Goal: Task Accomplishment & Management: Manage account settings

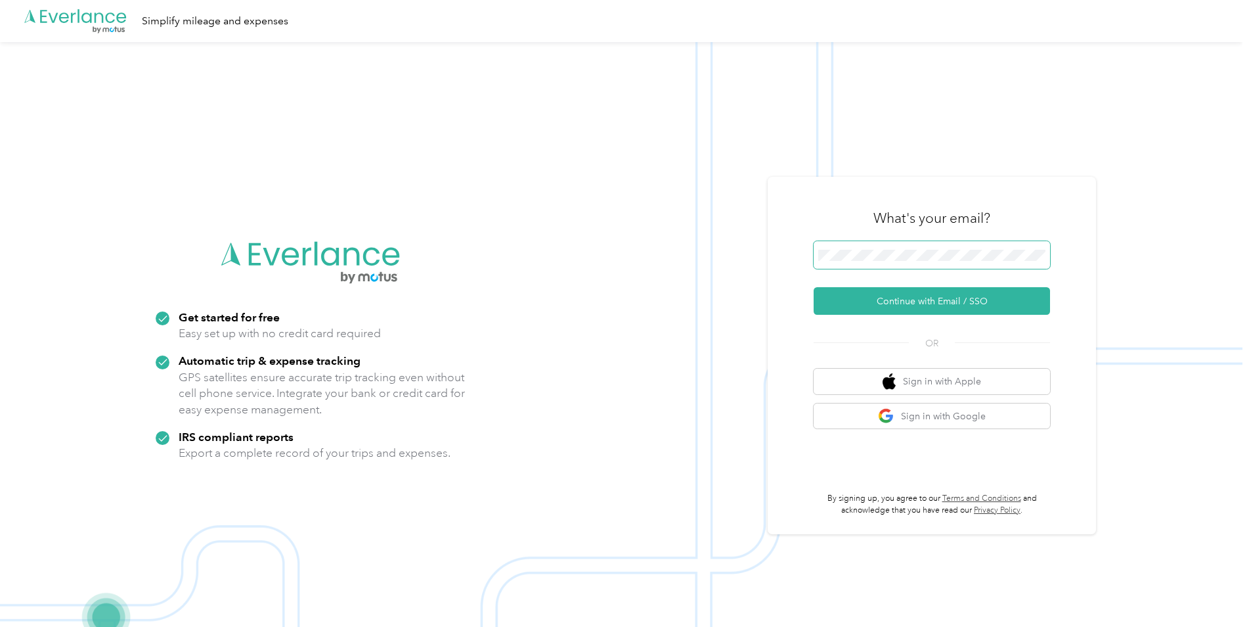
click at [870, 255] on span at bounding box center [932, 255] width 236 height 28
click at [924, 298] on button "Continue with Email / SSO" at bounding box center [932, 301] width 236 height 28
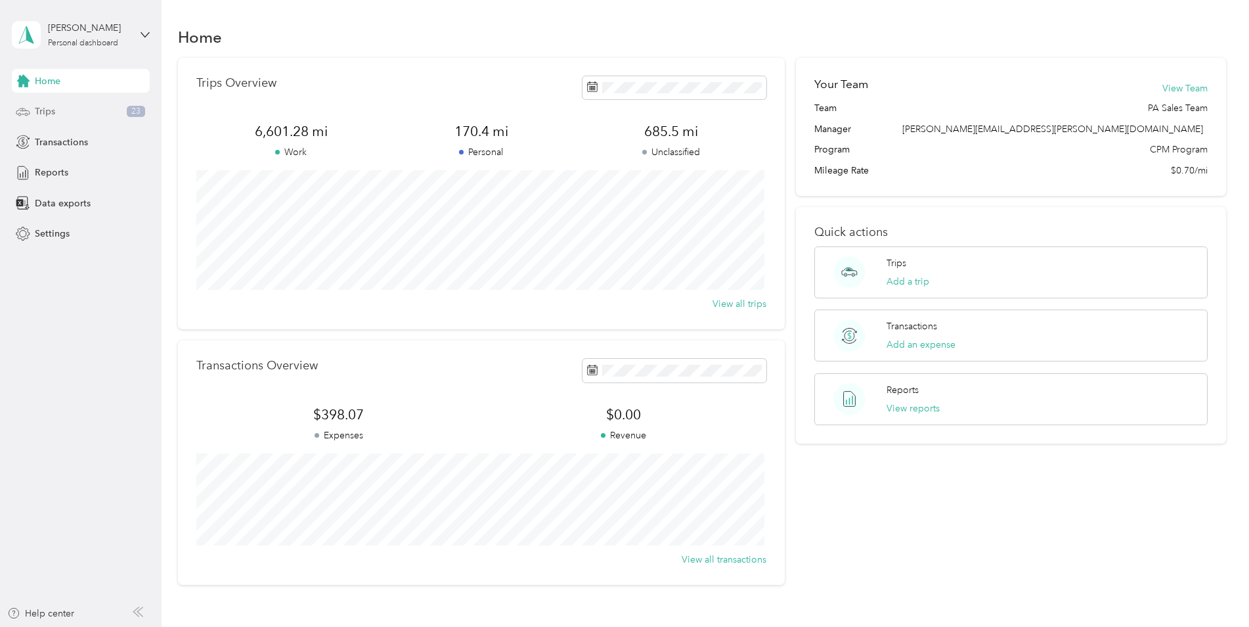
click at [53, 113] on span "Trips" at bounding box center [45, 111] width 20 height 14
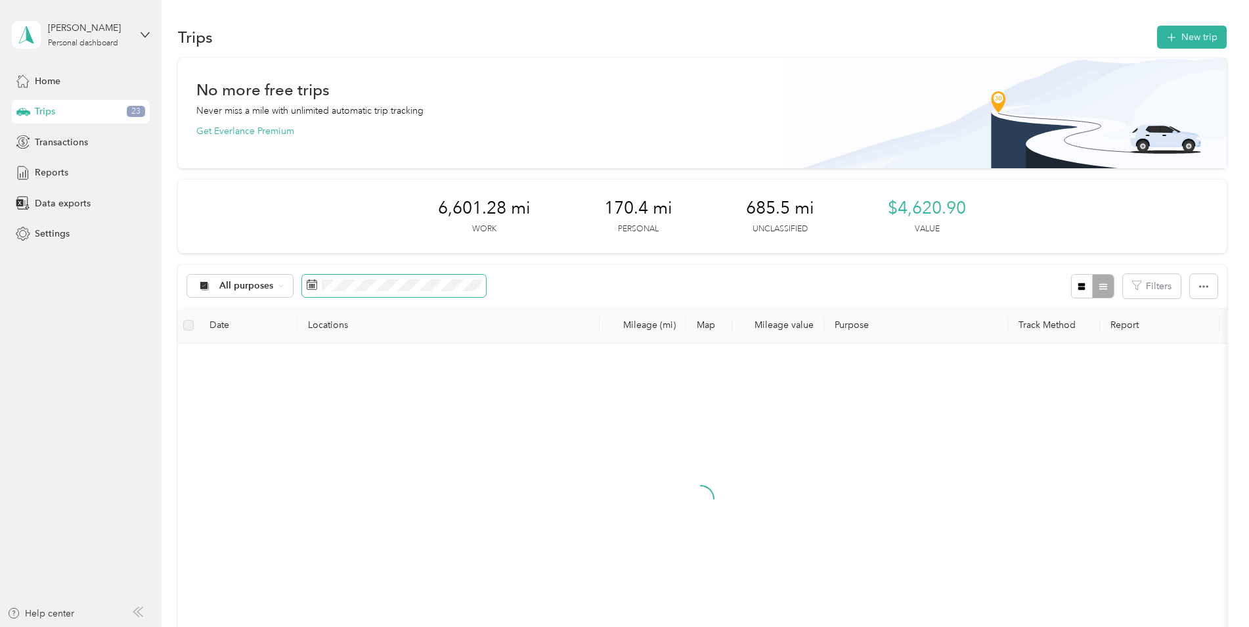
click at [317, 280] on span at bounding box center [394, 286] width 184 height 22
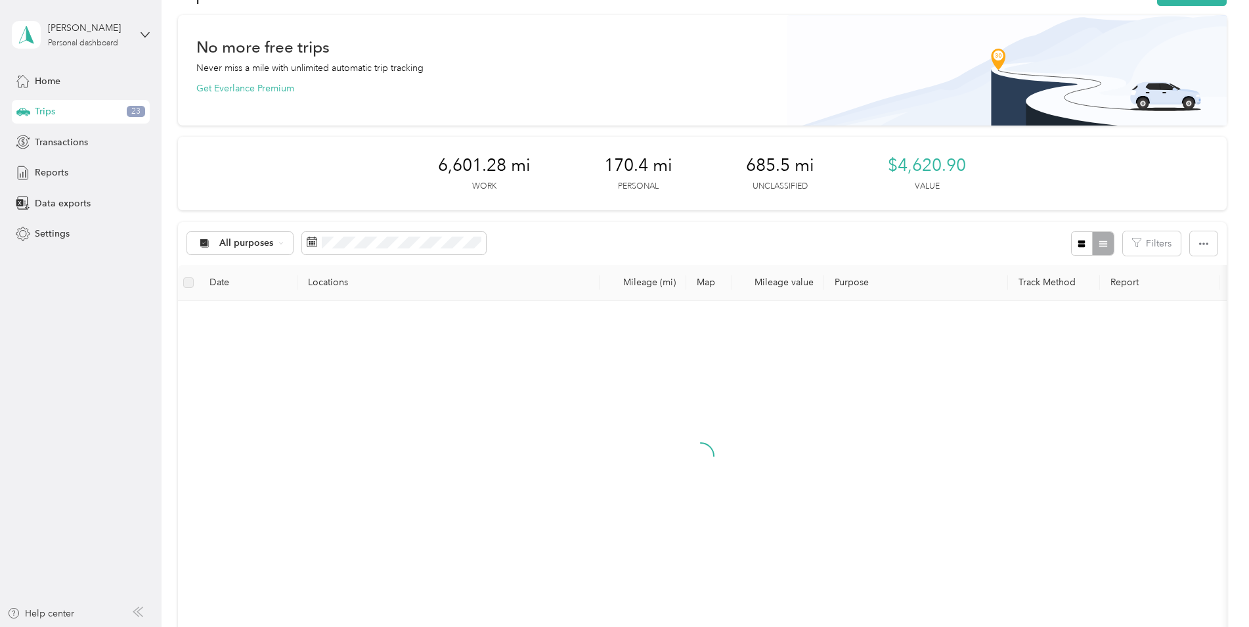
scroll to position [66, 0]
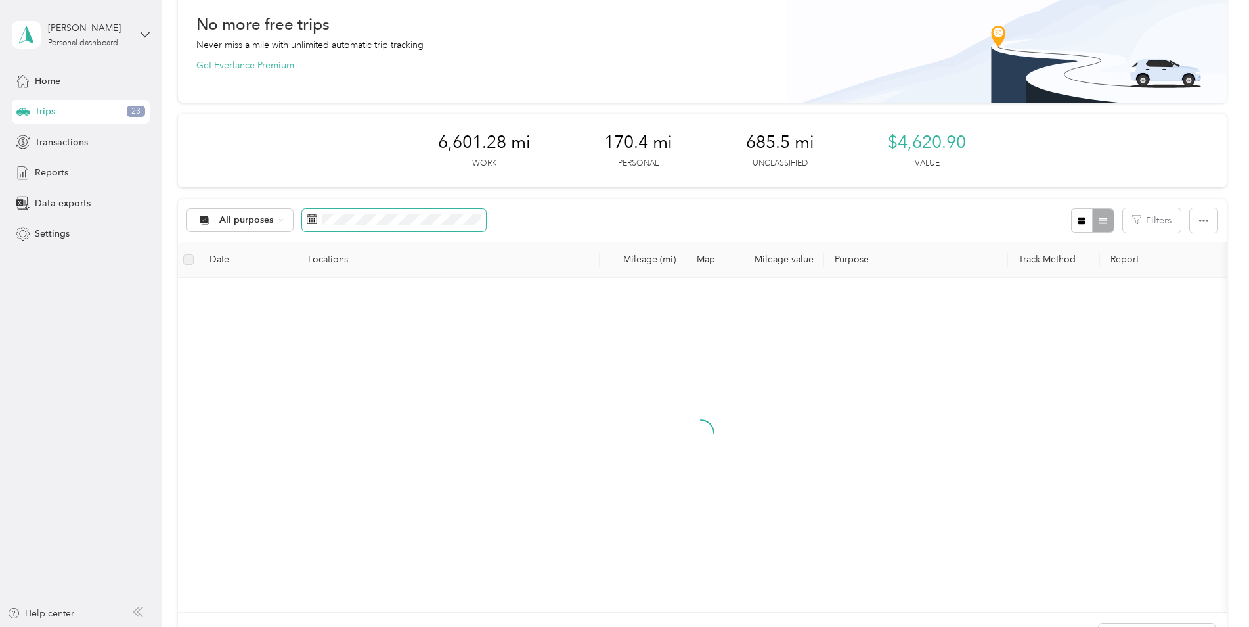
click at [315, 221] on icon at bounding box center [312, 218] width 11 height 11
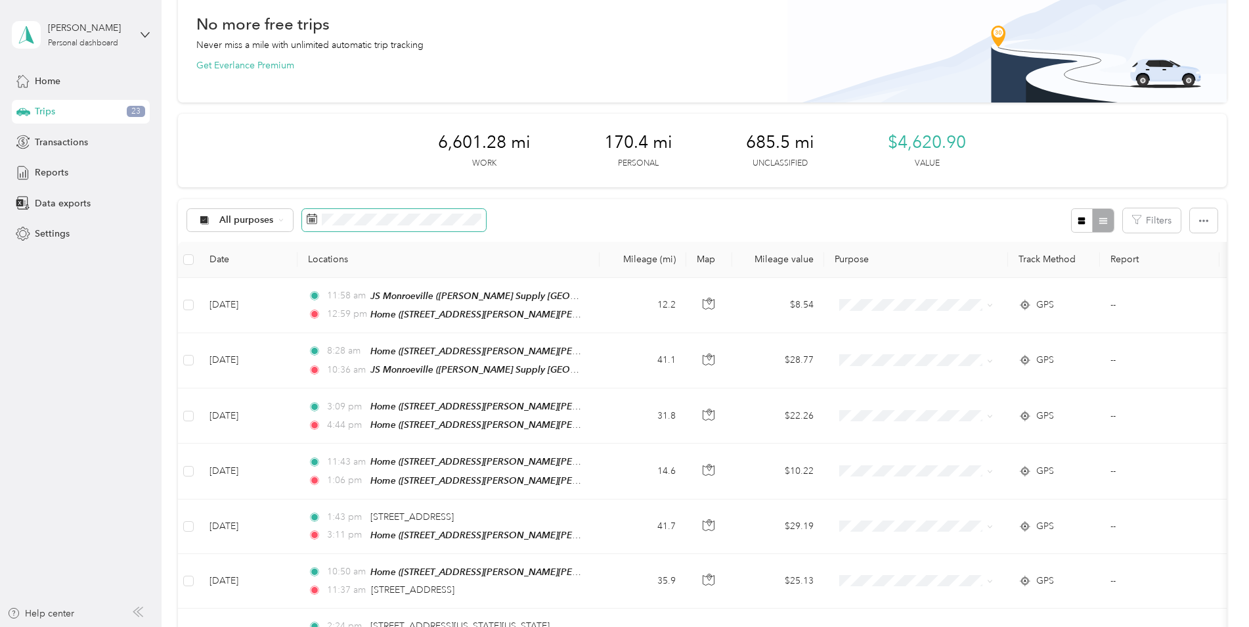
click at [319, 223] on span at bounding box center [394, 220] width 184 height 22
click at [269, 223] on span "All purposes" at bounding box center [246, 219] width 55 height 9
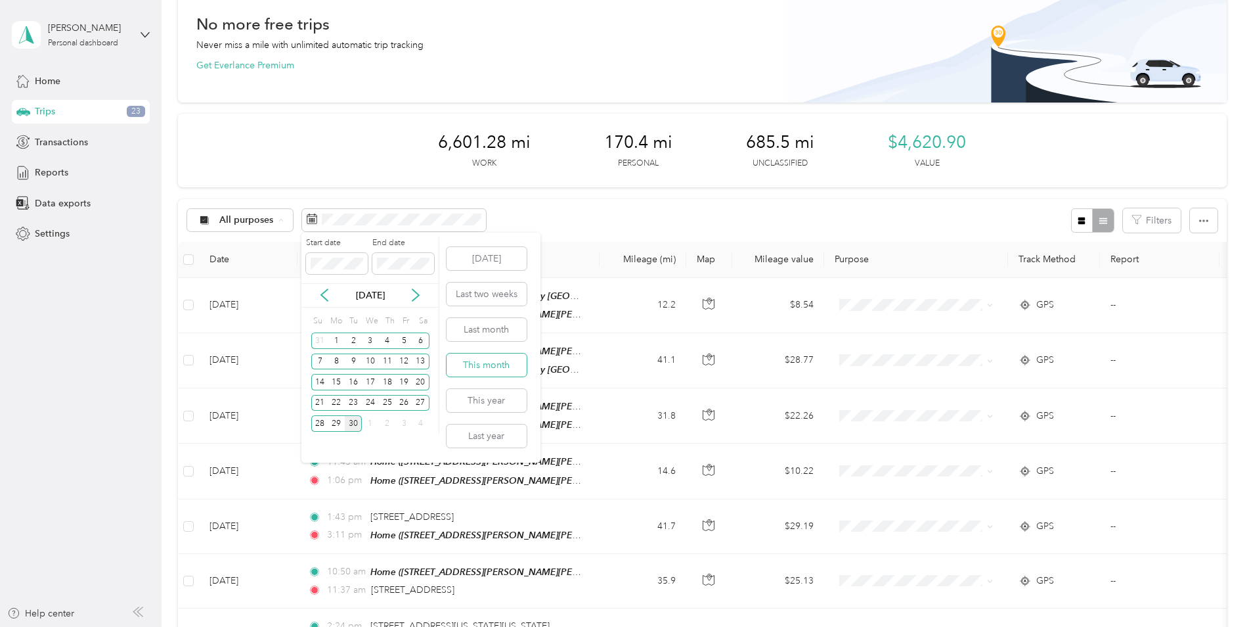
click at [484, 371] on button "This month" at bounding box center [487, 364] width 80 height 23
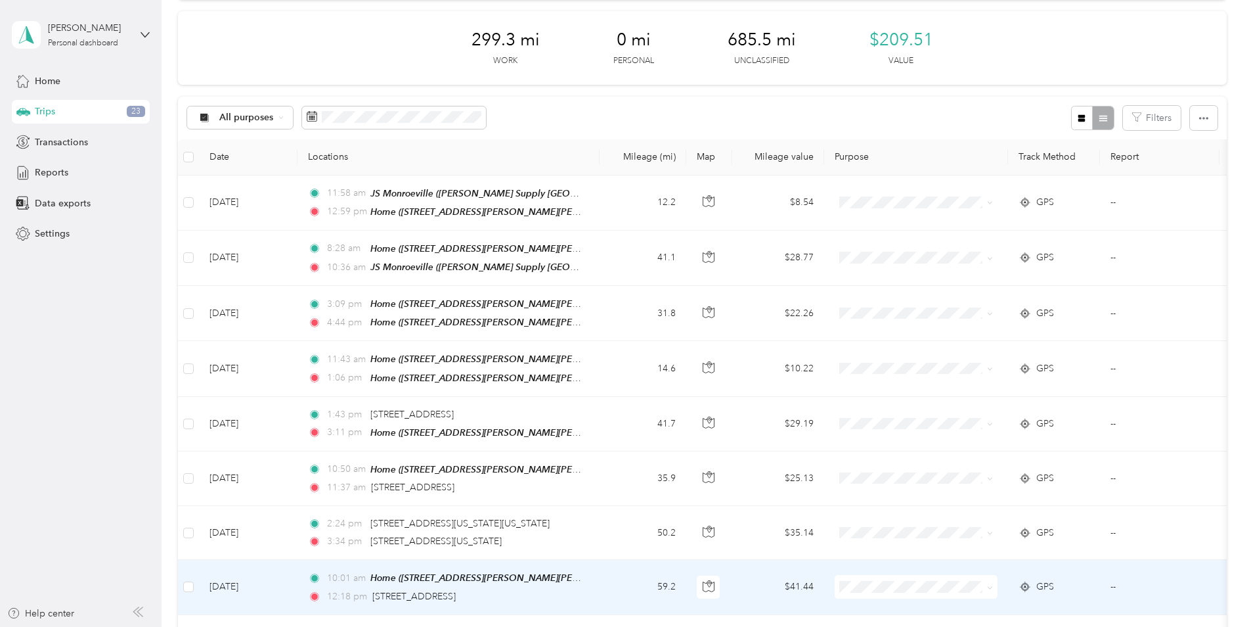
scroll to position [122, 0]
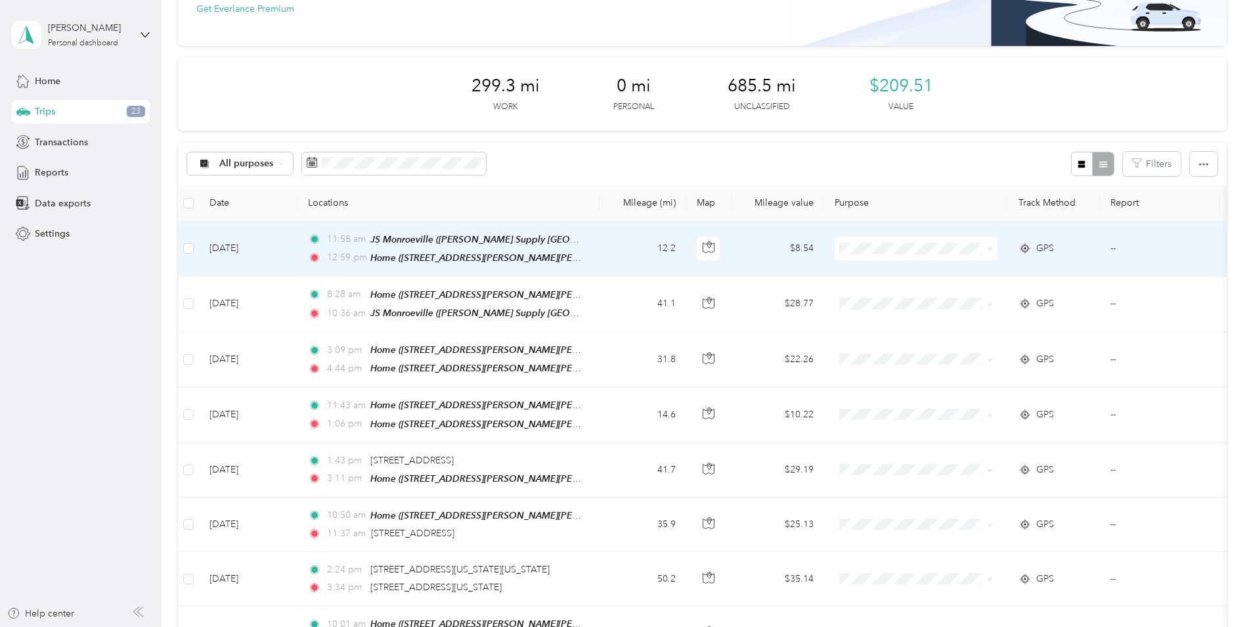
click at [878, 257] on span at bounding box center [916, 248] width 163 height 24
click at [913, 273] on span "Johnstone Supply" at bounding box center [928, 272] width 122 height 14
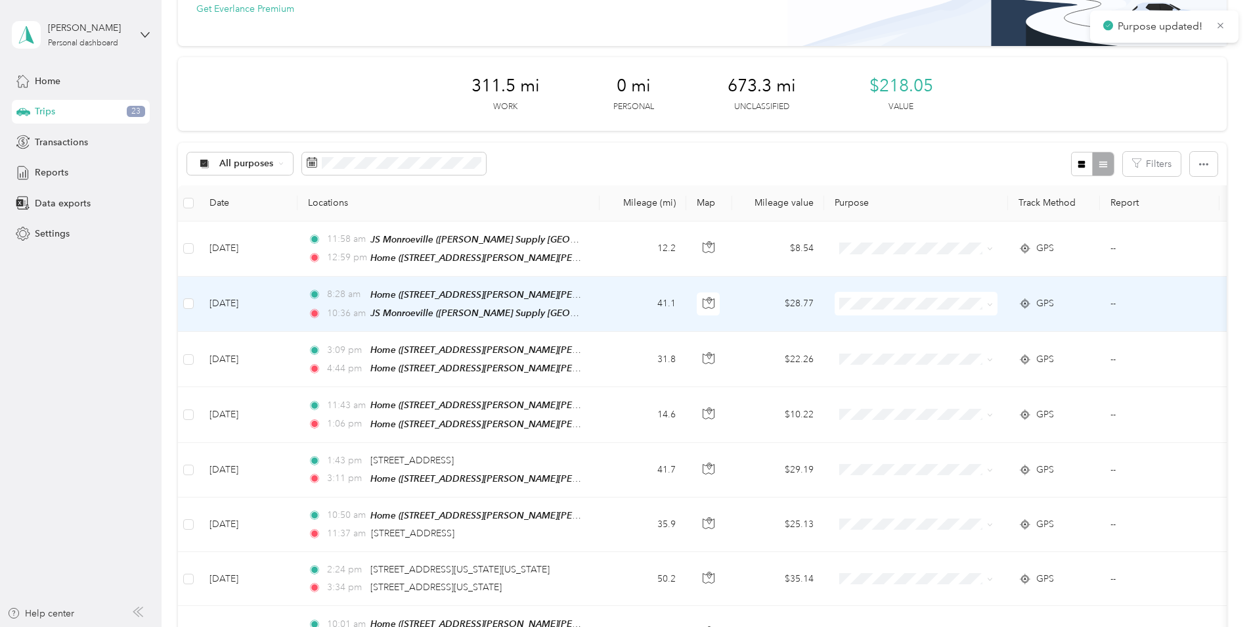
click at [945, 322] on span "Johnstone Supply" at bounding box center [928, 325] width 122 height 14
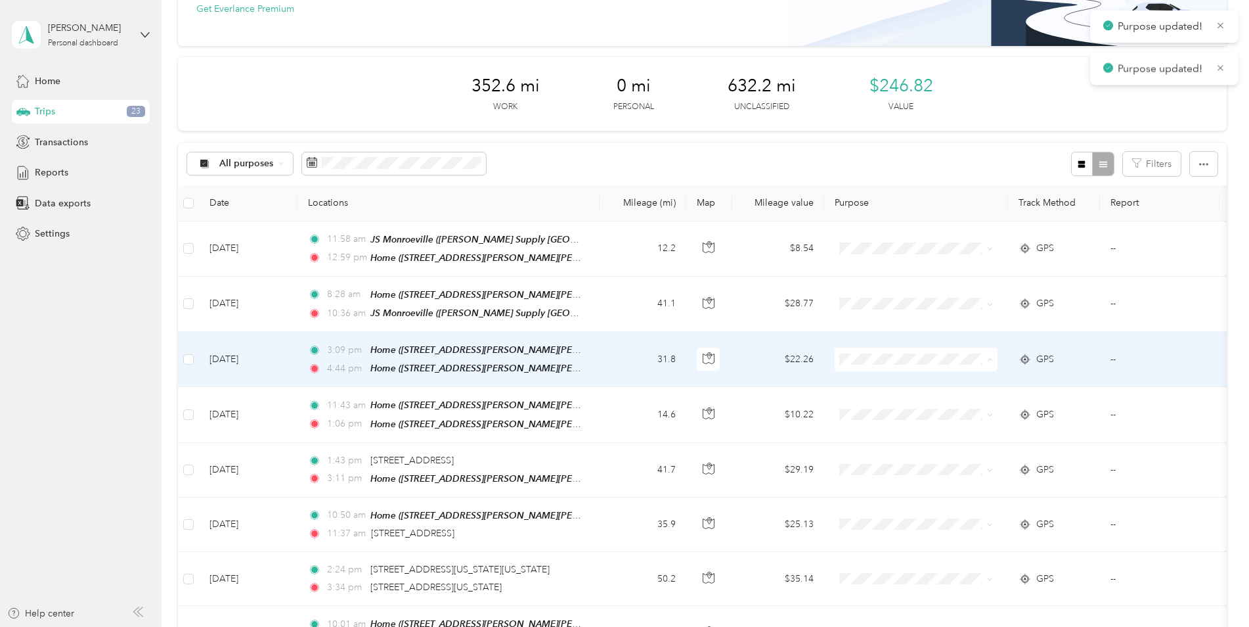
click at [930, 381] on span "Johnstone Supply" at bounding box center [928, 381] width 122 height 14
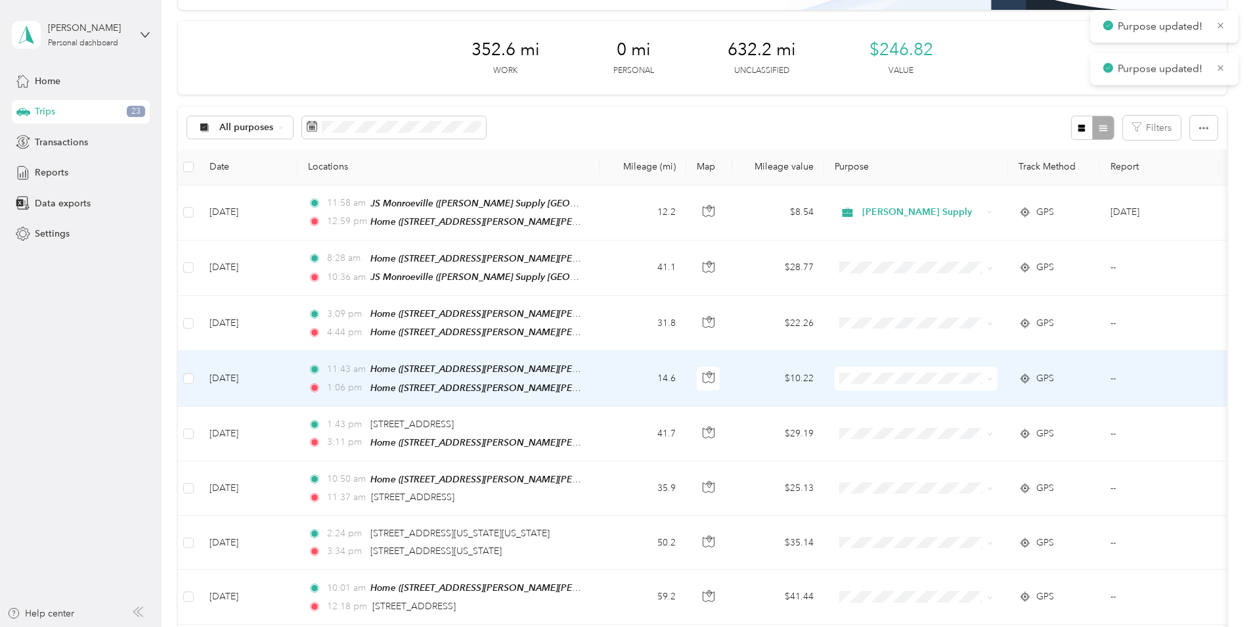
scroll to position [188, 0]
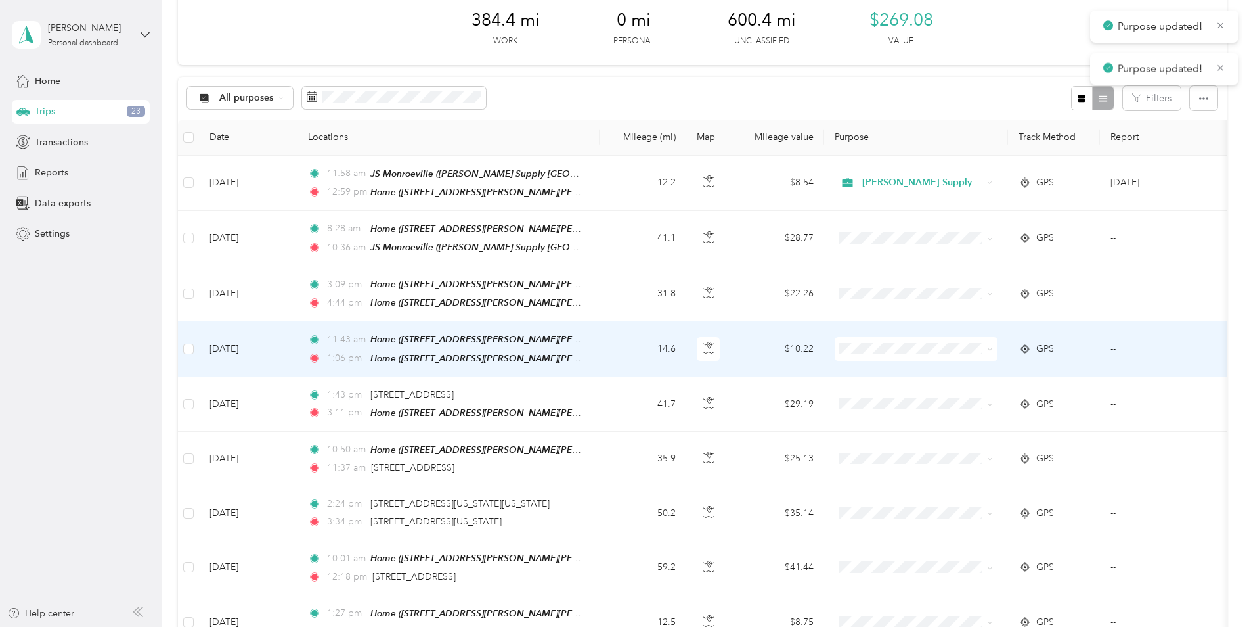
click at [885, 368] on span "Johnstone Supply" at bounding box center [928, 368] width 122 height 14
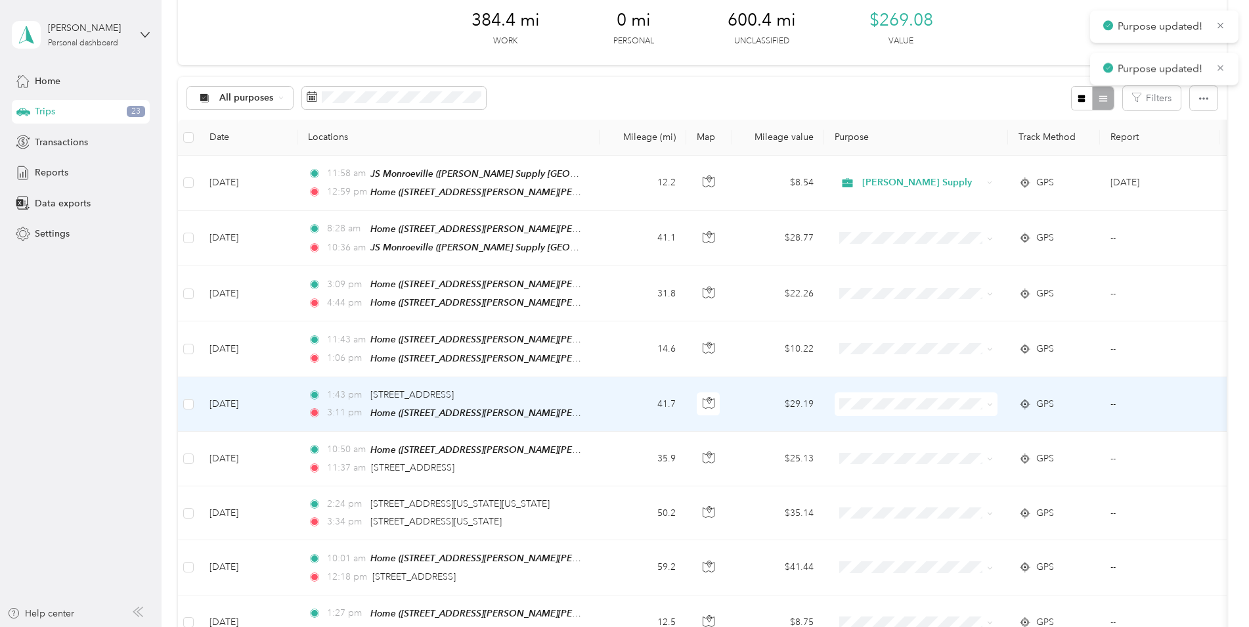
click at [876, 418] on span "Johnstone Supply" at bounding box center [928, 423] width 122 height 14
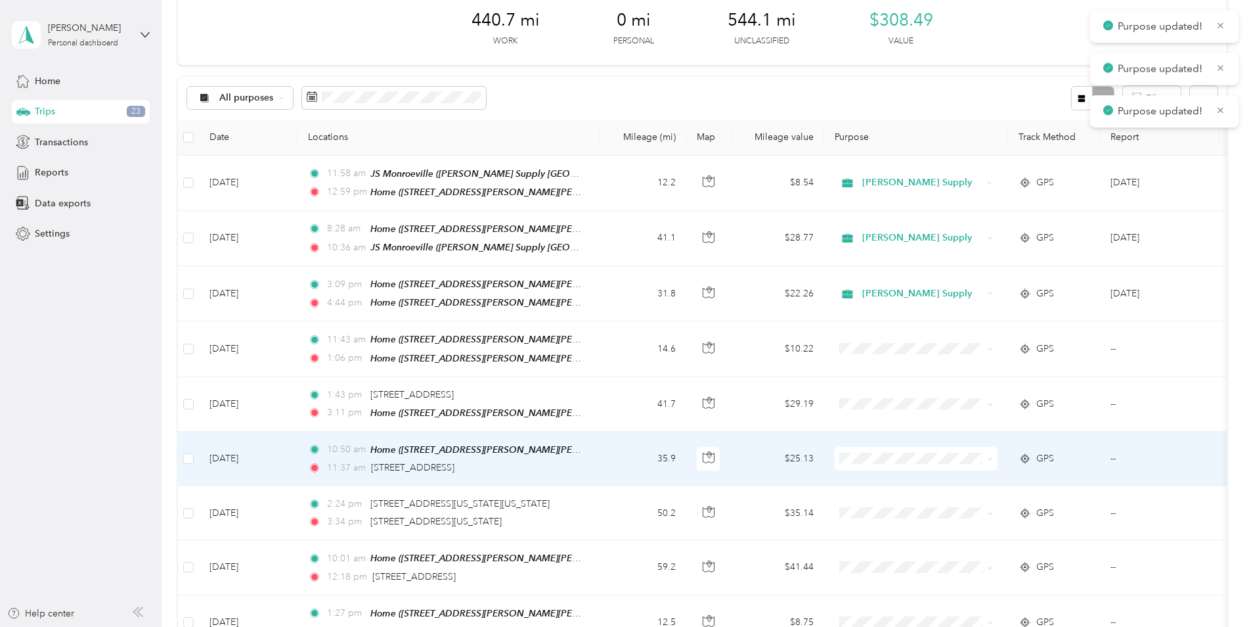
click at [874, 447] on span at bounding box center [916, 459] width 163 height 24
click at [873, 474] on span "Johnstone Supply" at bounding box center [928, 477] width 122 height 14
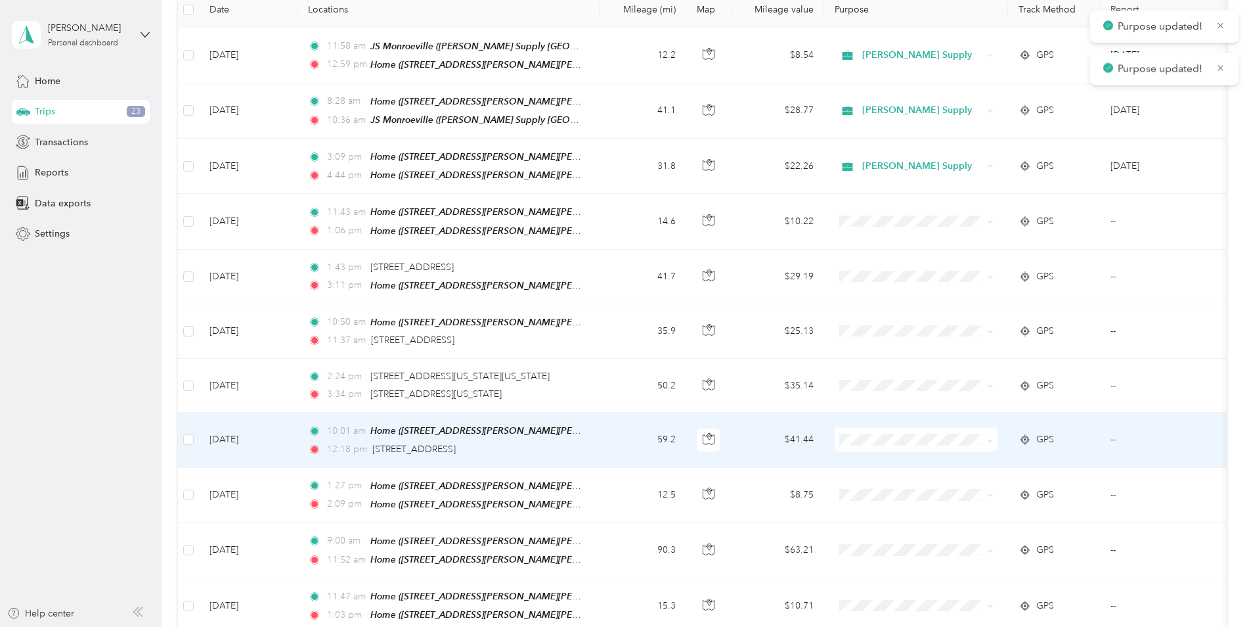
scroll to position [319, 0]
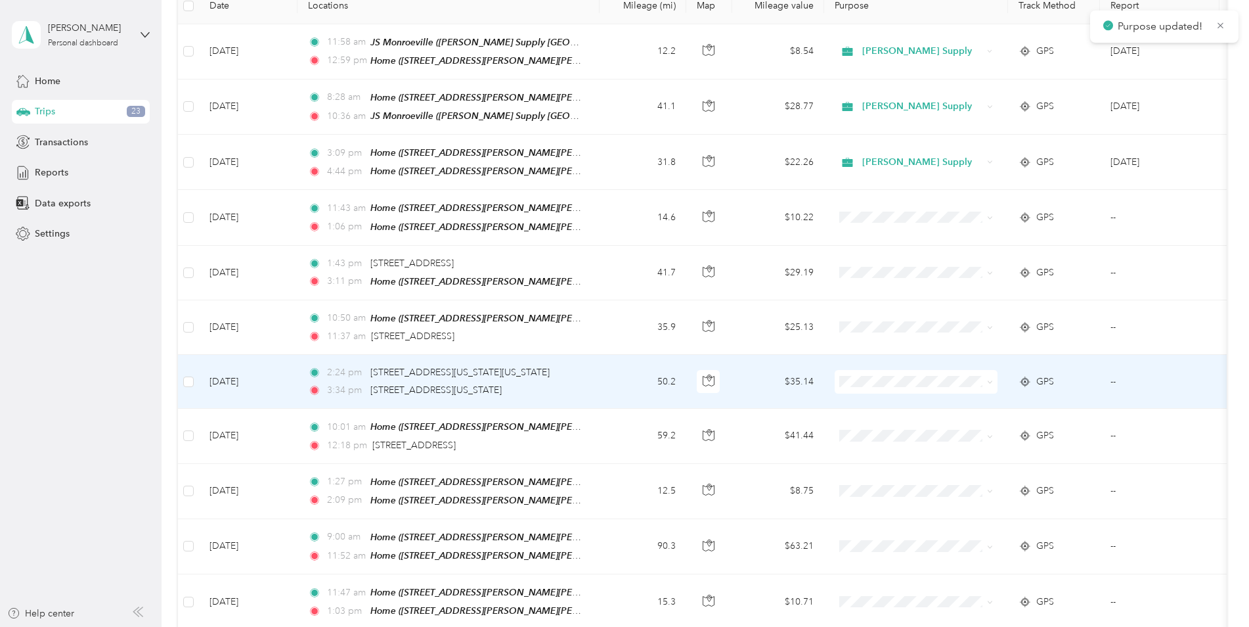
click at [874, 396] on span "Johnstone Supply" at bounding box center [928, 398] width 122 height 14
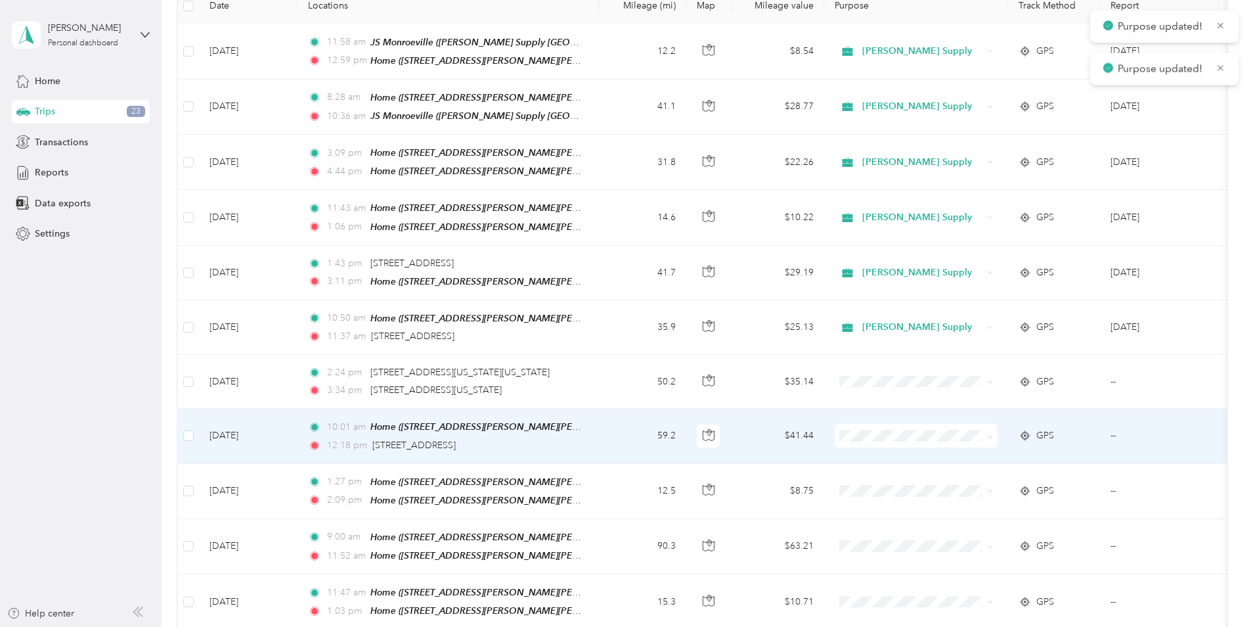
click at [881, 445] on li "Johnstone Supply" at bounding box center [916, 451] width 163 height 23
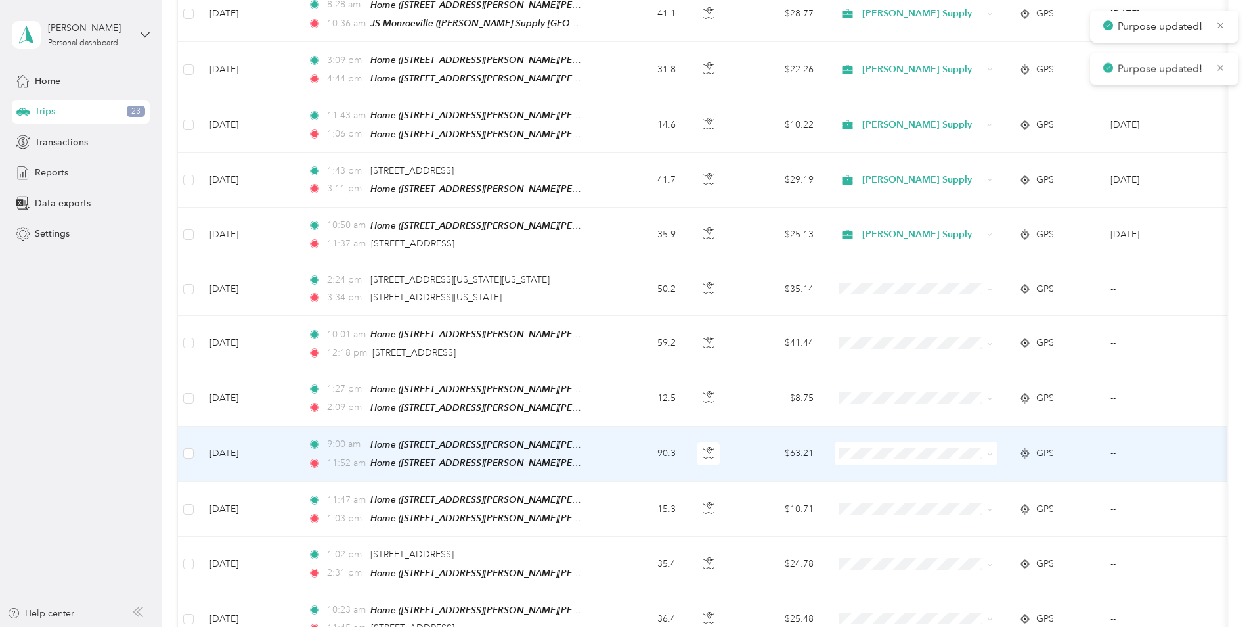
scroll to position [451, 0]
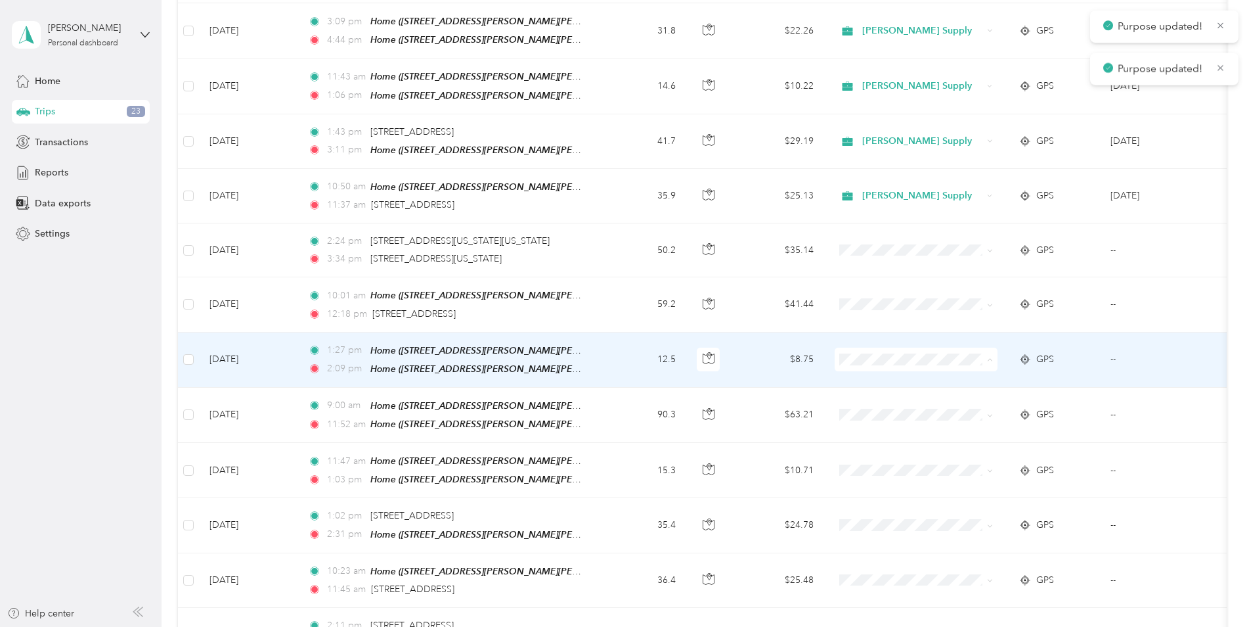
click at [868, 376] on span "Johnstone Supply" at bounding box center [928, 376] width 122 height 14
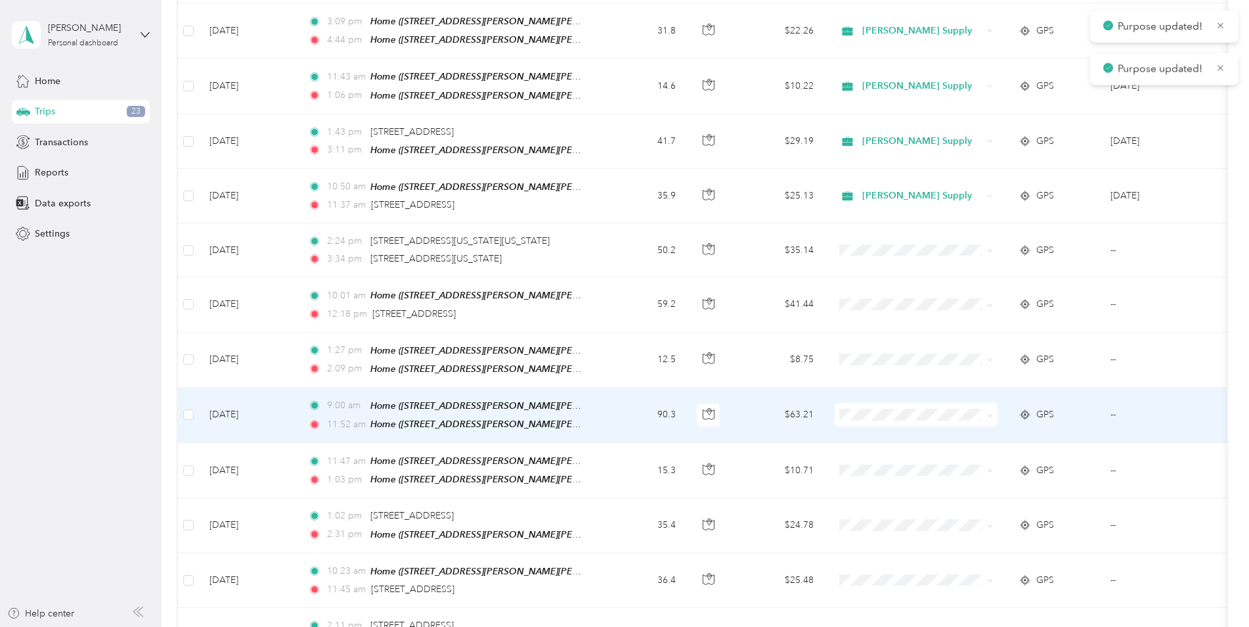
click at [870, 403] on span at bounding box center [916, 415] width 163 height 24
click at [877, 431] on span "Johnstone Supply" at bounding box center [928, 429] width 122 height 14
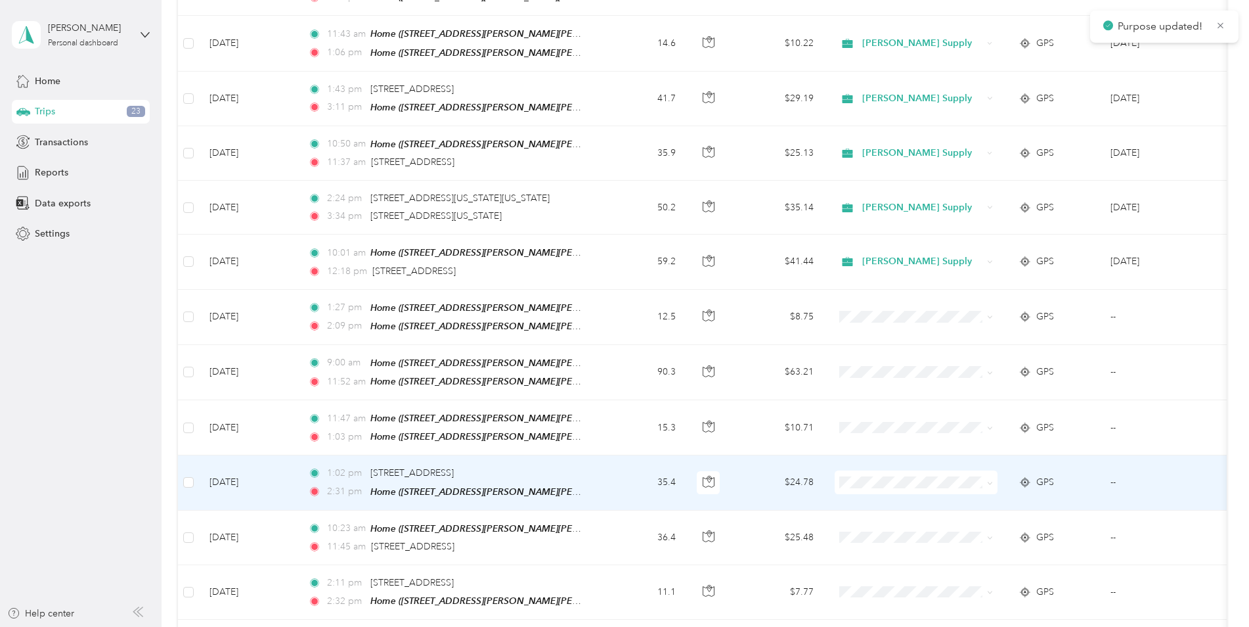
scroll to position [516, 0]
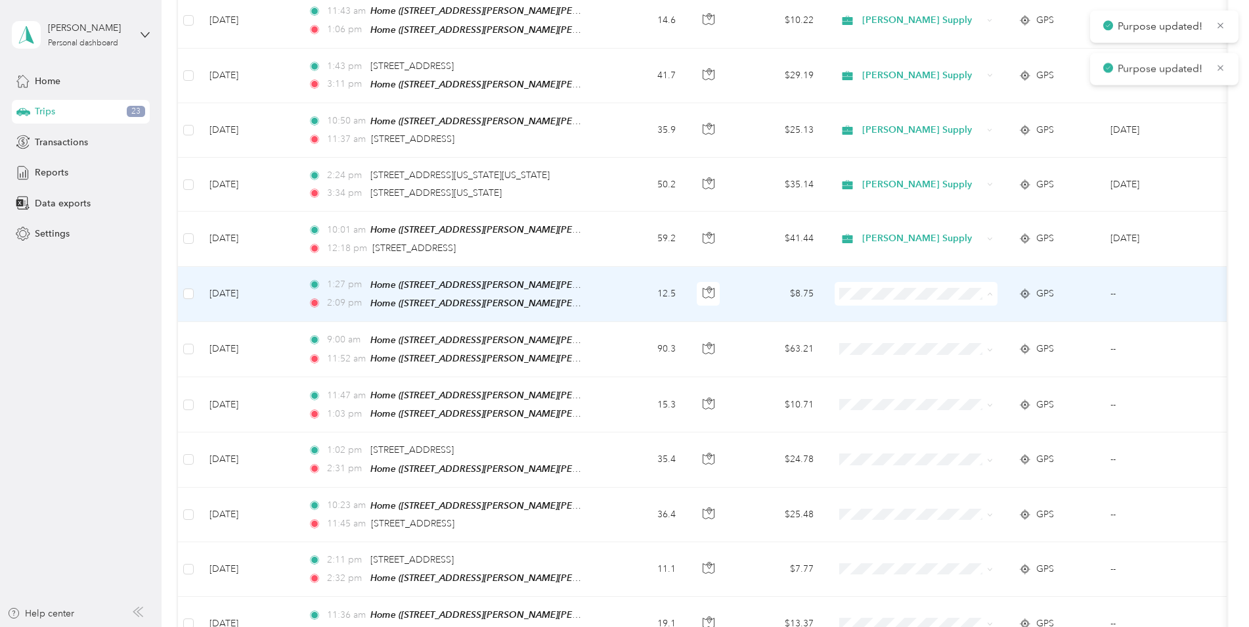
click at [858, 313] on icon at bounding box center [852, 310] width 16 height 11
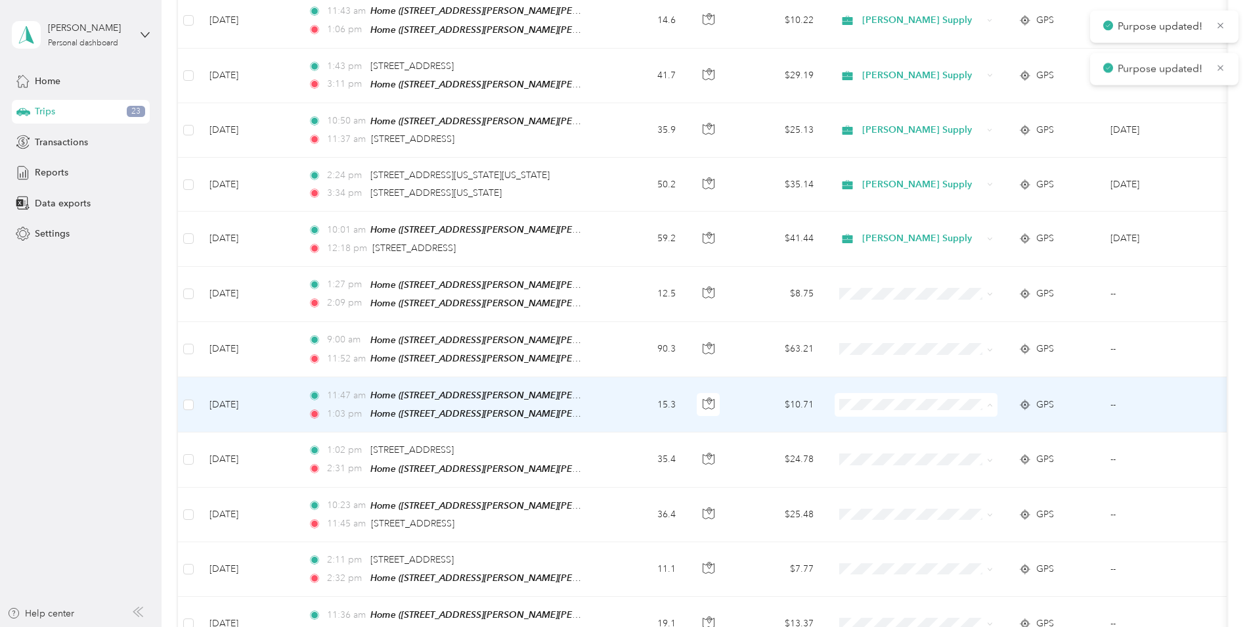
click at [874, 418] on span "Johnstone Supply" at bounding box center [928, 419] width 122 height 14
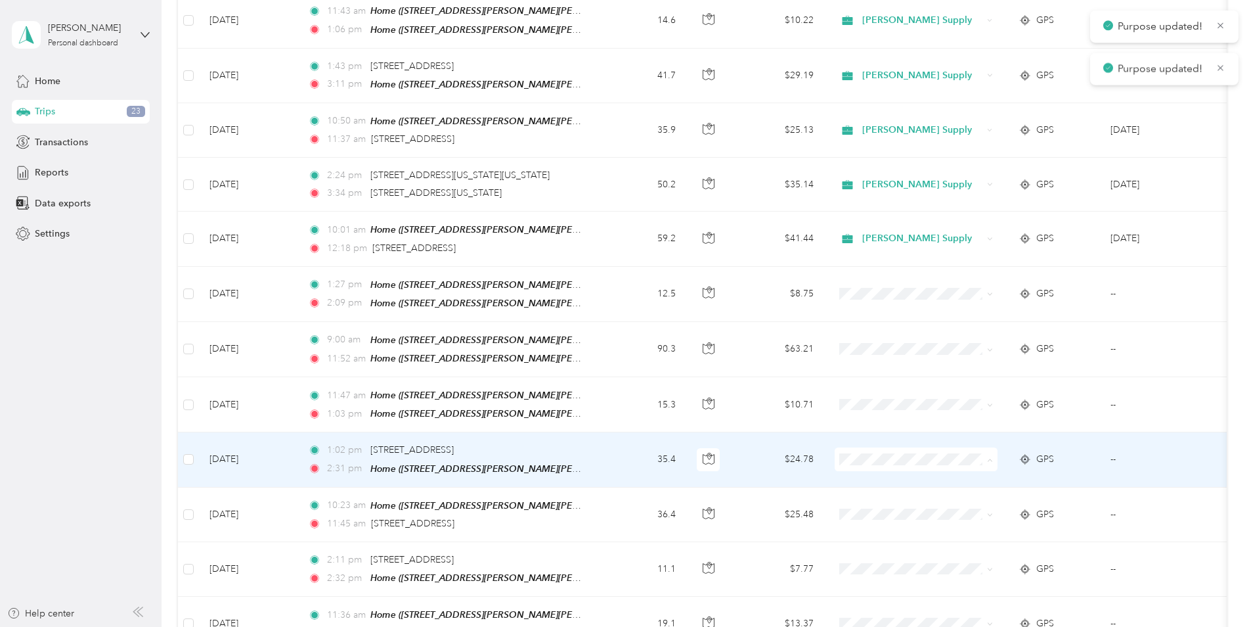
click at [881, 481] on li "Johnstone Supply" at bounding box center [916, 473] width 163 height 23
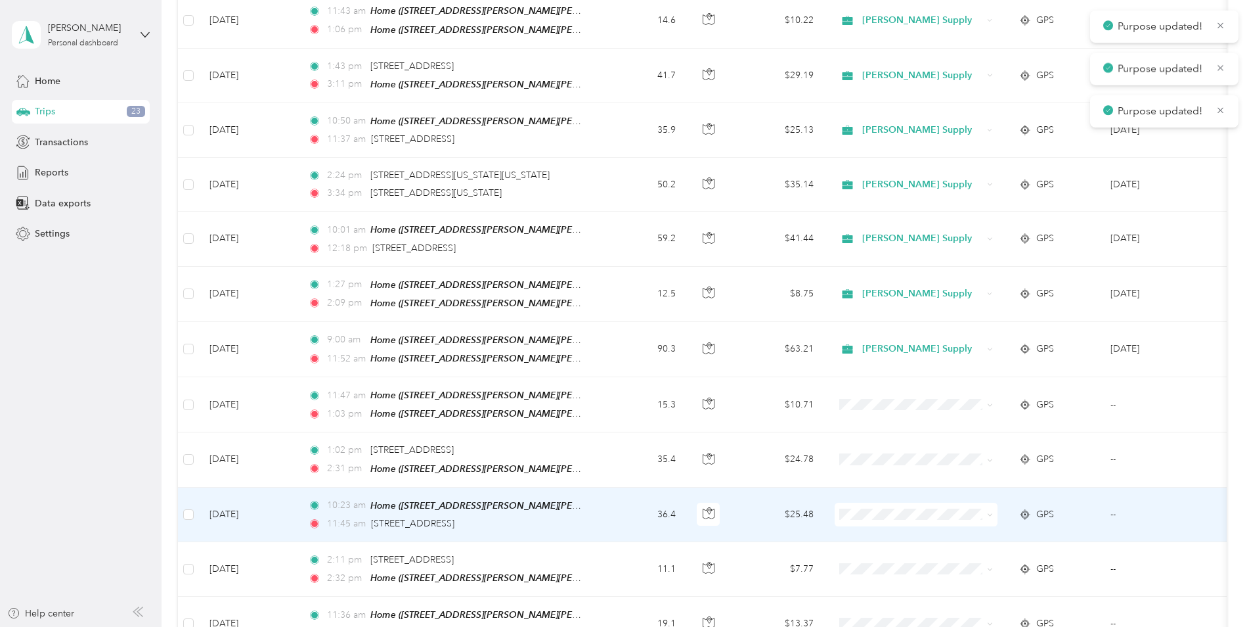
click at [883, 502] on span at bounding box center [916, 514] width 163 height 24
click at [889, 521] on span "Johnstone Supply" at bounding box center [928, 527] width 122 height 14
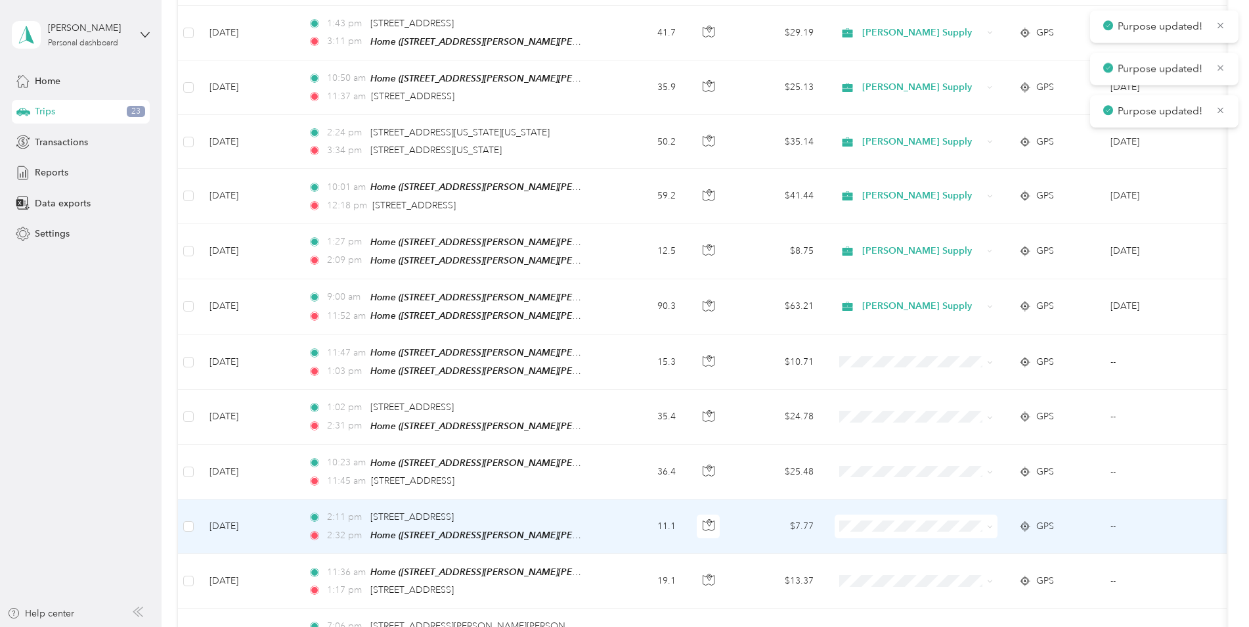
scroll to position [582, 0]
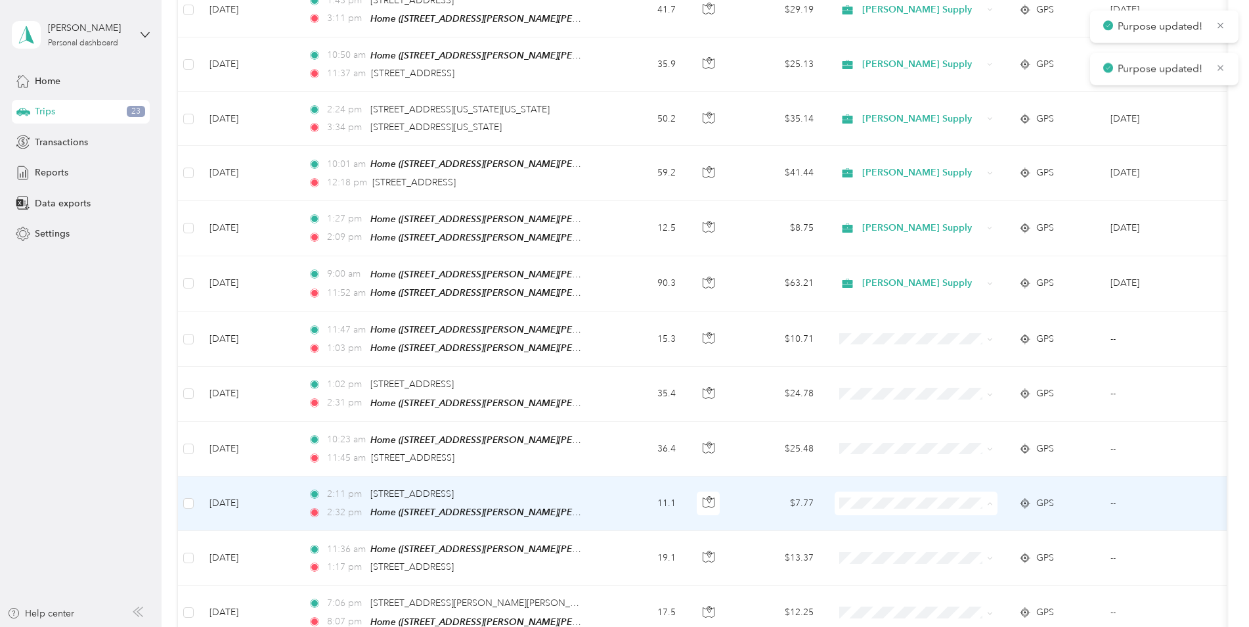
click at [889, 514] on span "Johnstone Supply" at bounding box center [928, 515] width 122 height 14
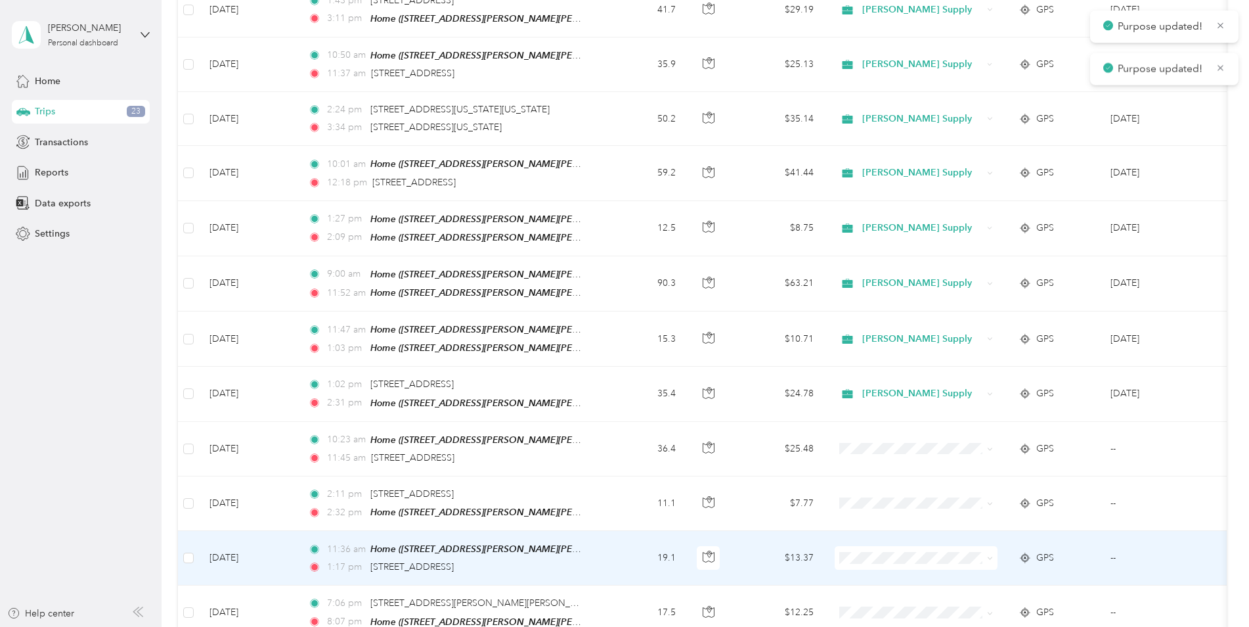
click at [895, 568] on span "Johnstone Supply" at bounding box center [928, 569] width 122 height 14
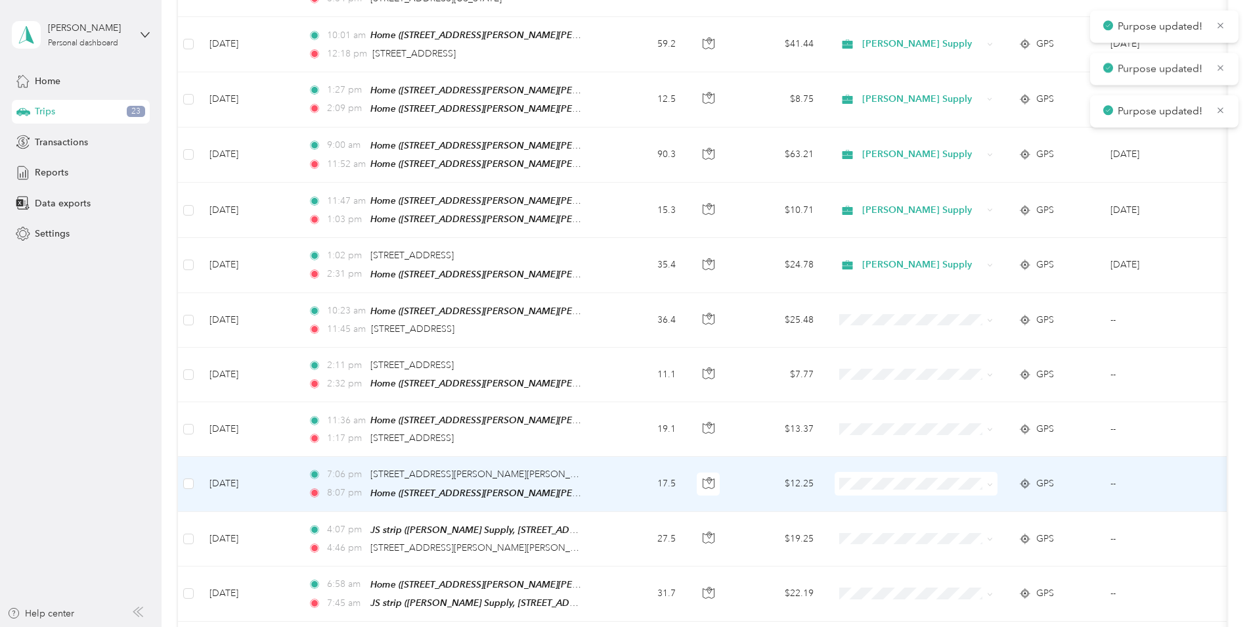
scroll to position [713, 0]
click at [886, 486] on span "Johnstone Supply" at bounding box center [928, 492] width 122 height 14
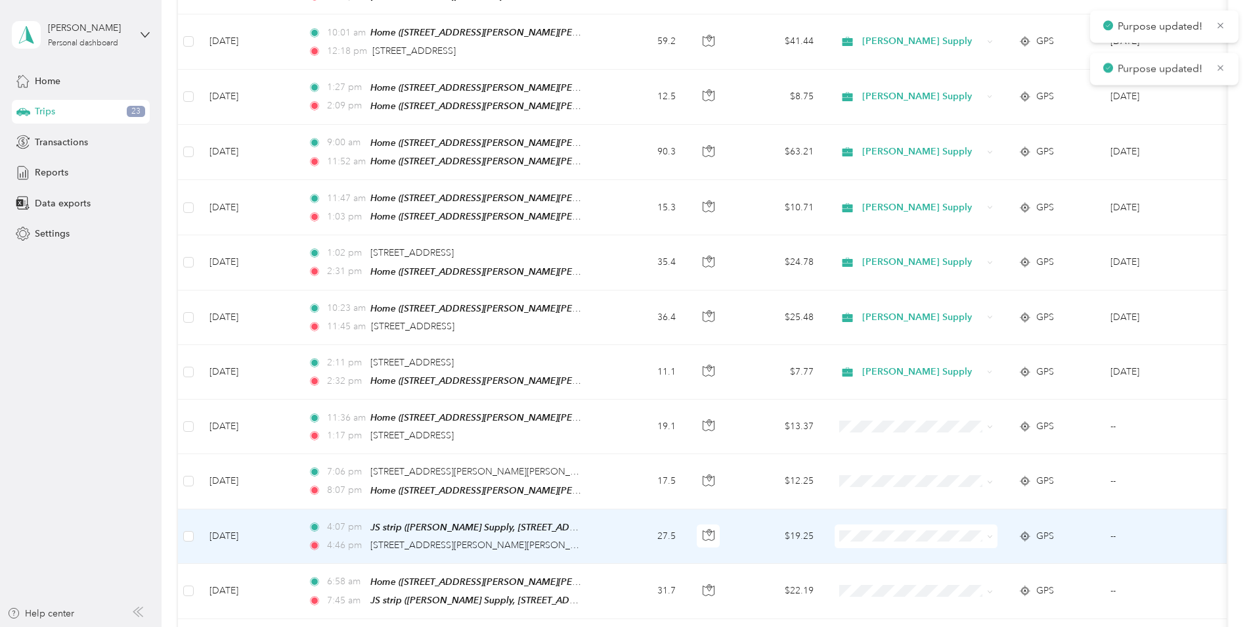
click at [892, 541] on span "Johnstone Supply" at bounding box center [928, 543] width 122 height 14
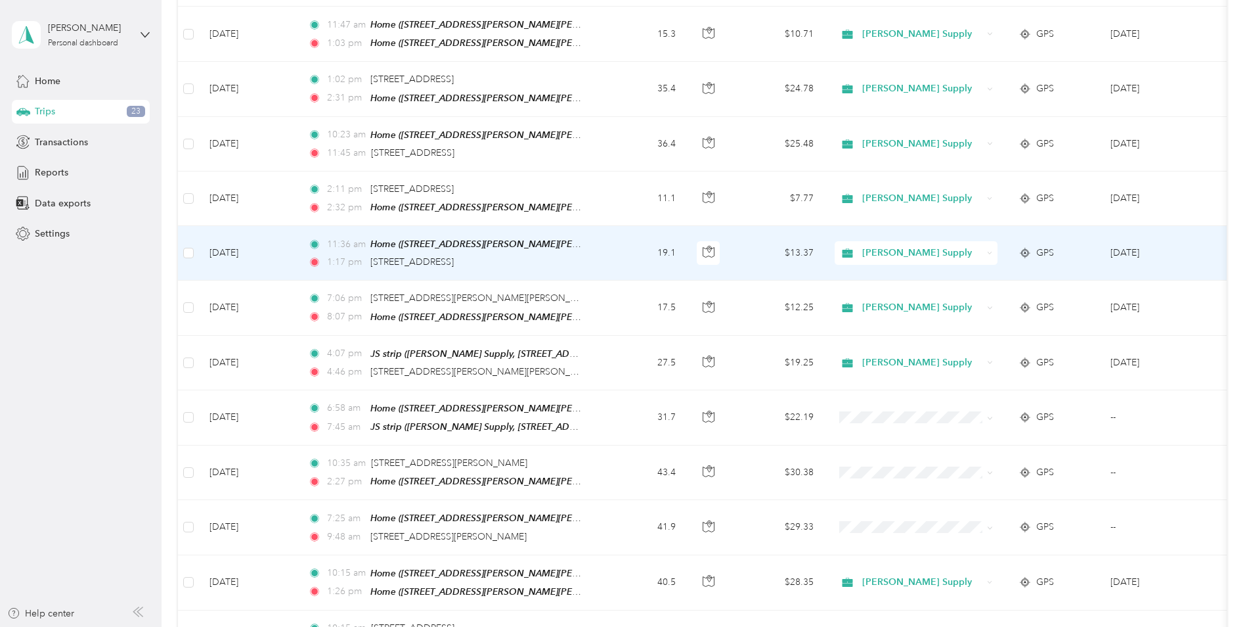
scroll to position [920, 0]
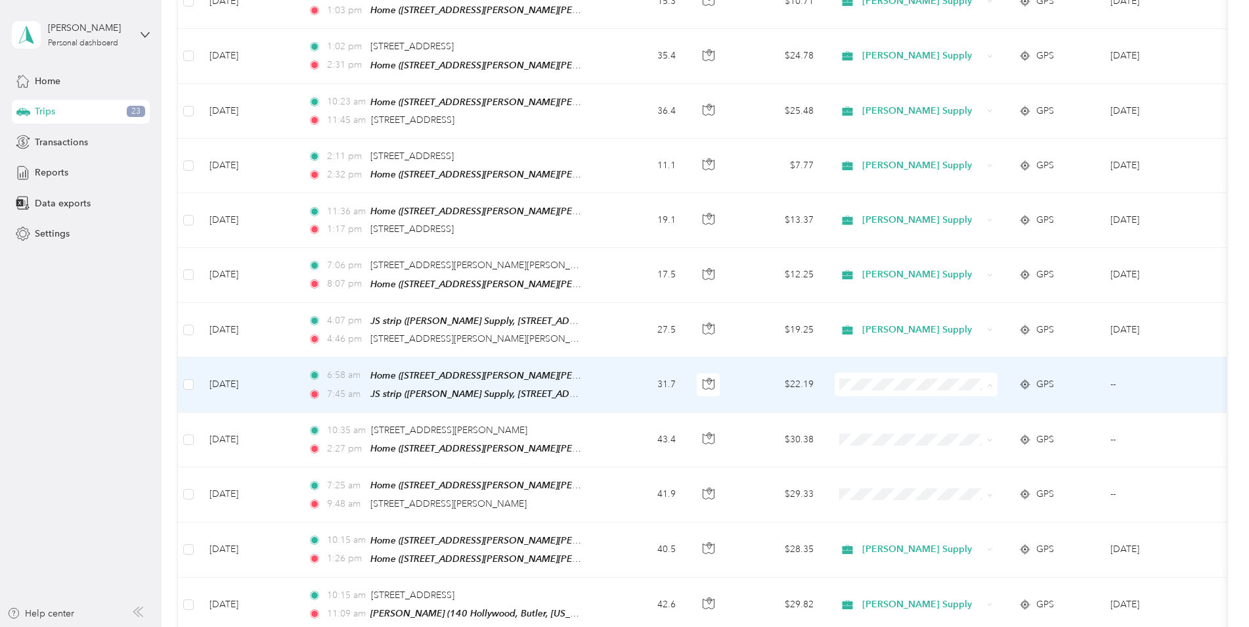
click at [872, 387] on span "Johnstone Supply" at bounding box center [928, 393] width 122 height 14
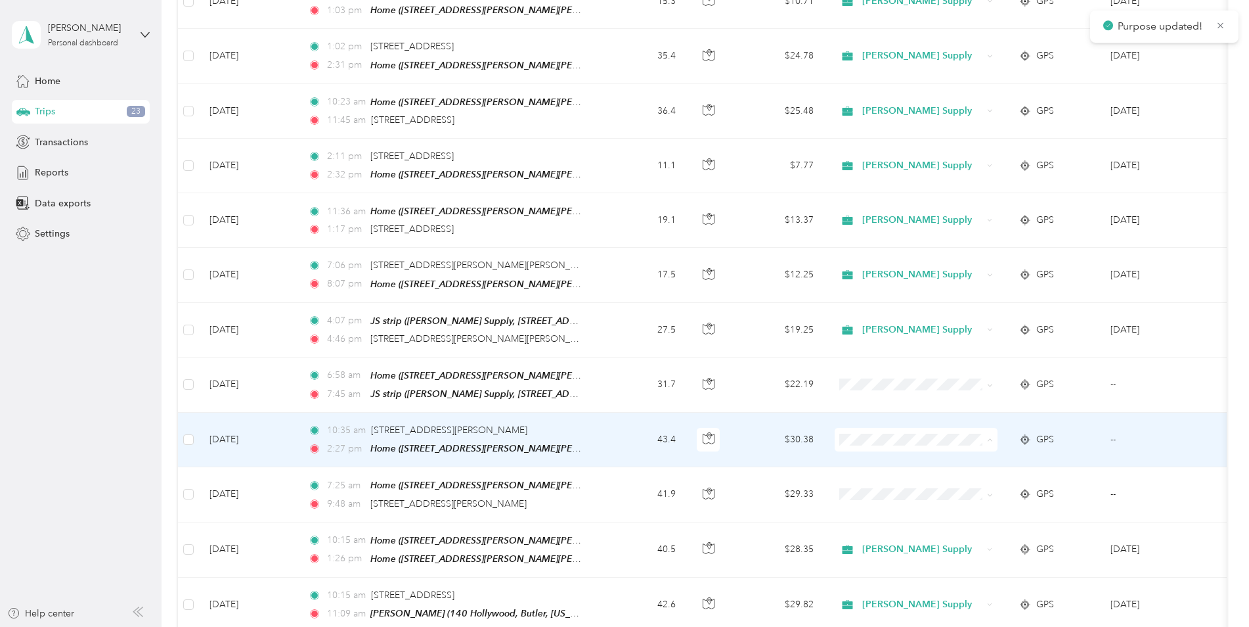
click at [864, 449] on span "Johnstone Supply" at bounding box center [916, 448] width 145 height 14
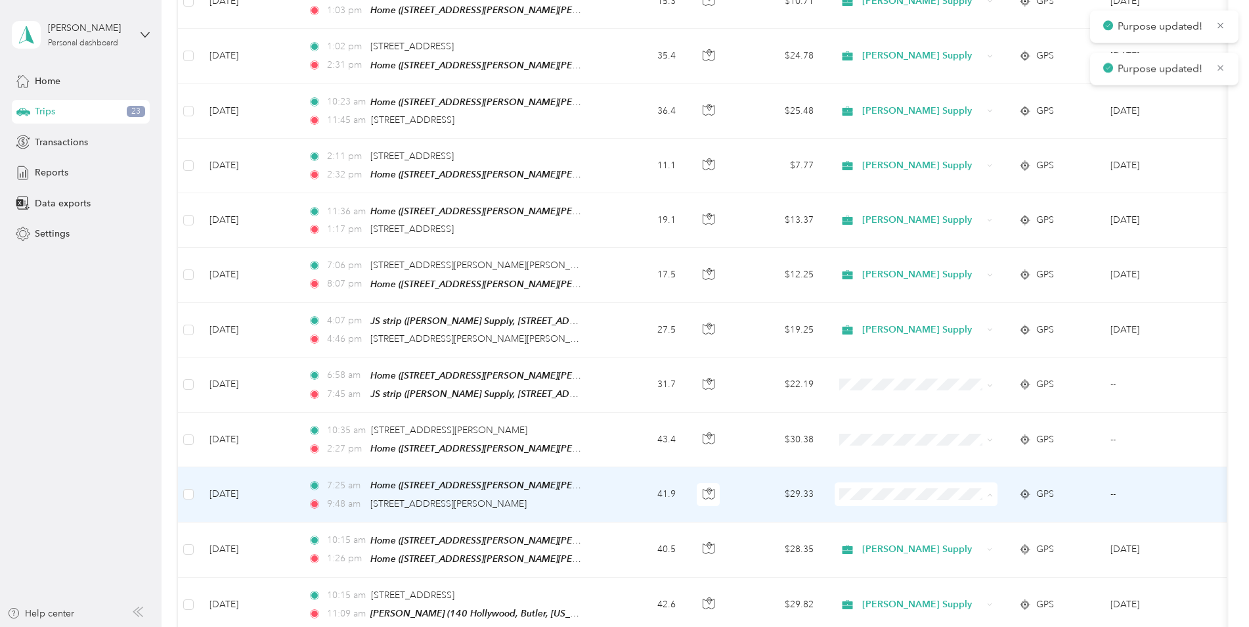
click at [876, 503] on span "Johnstone Supply" at bounding box center [928, 502] width 122 height 14
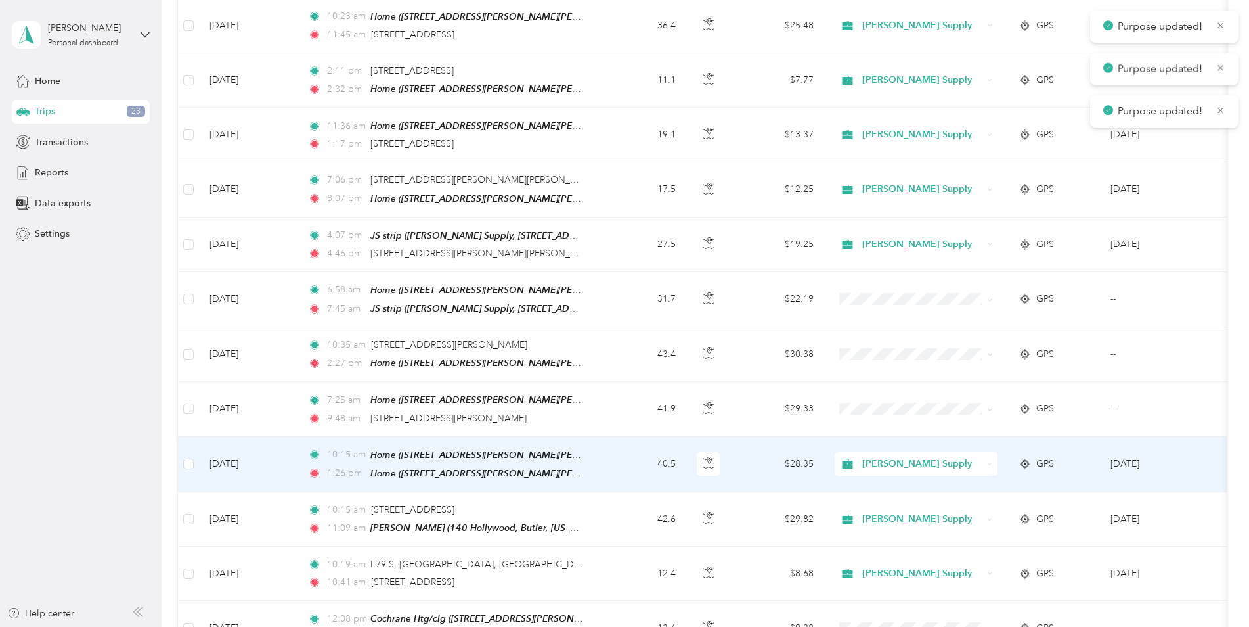
scroll to position [1117, 0]
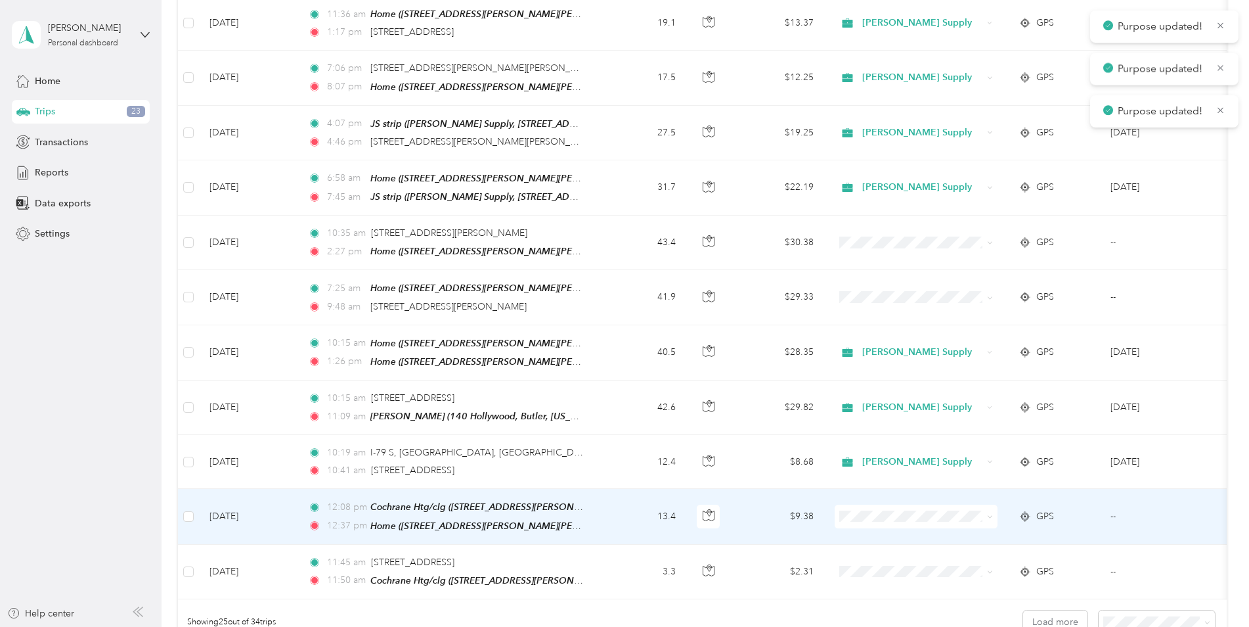
click at [870, 504] on span at bounding box center [916, 516] width 163 height 24
click at [866, 522] on span "Johnstone Supply" at bounding box center [916, 521] width 145 height 14
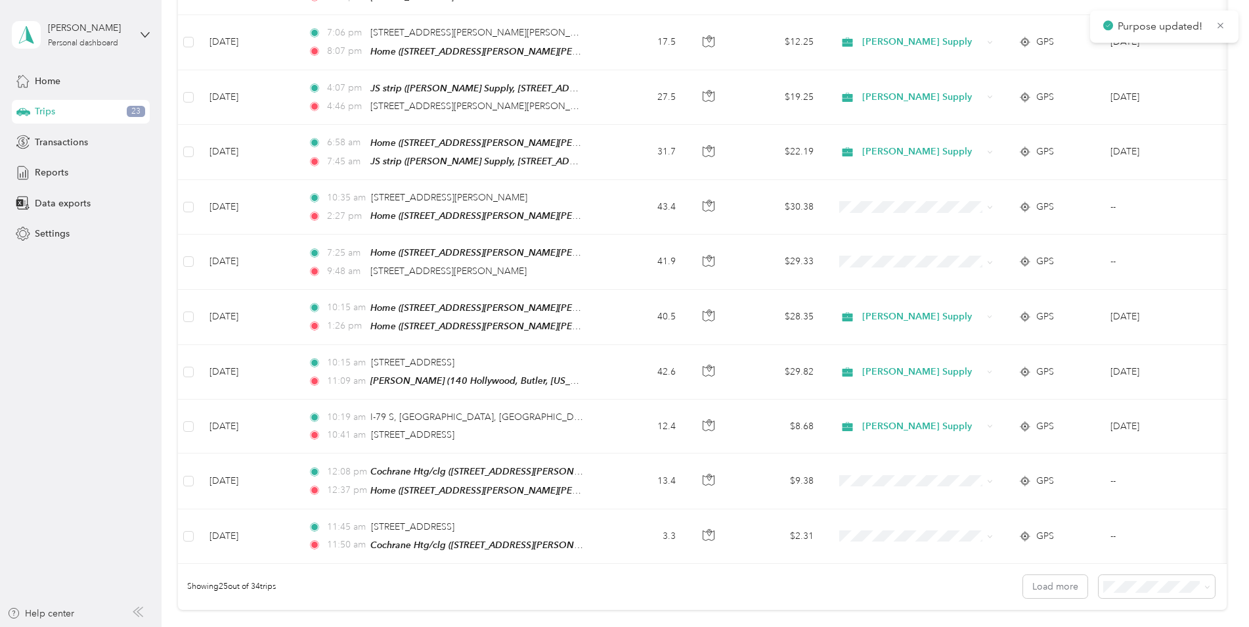
scroll to position [1248, 0]
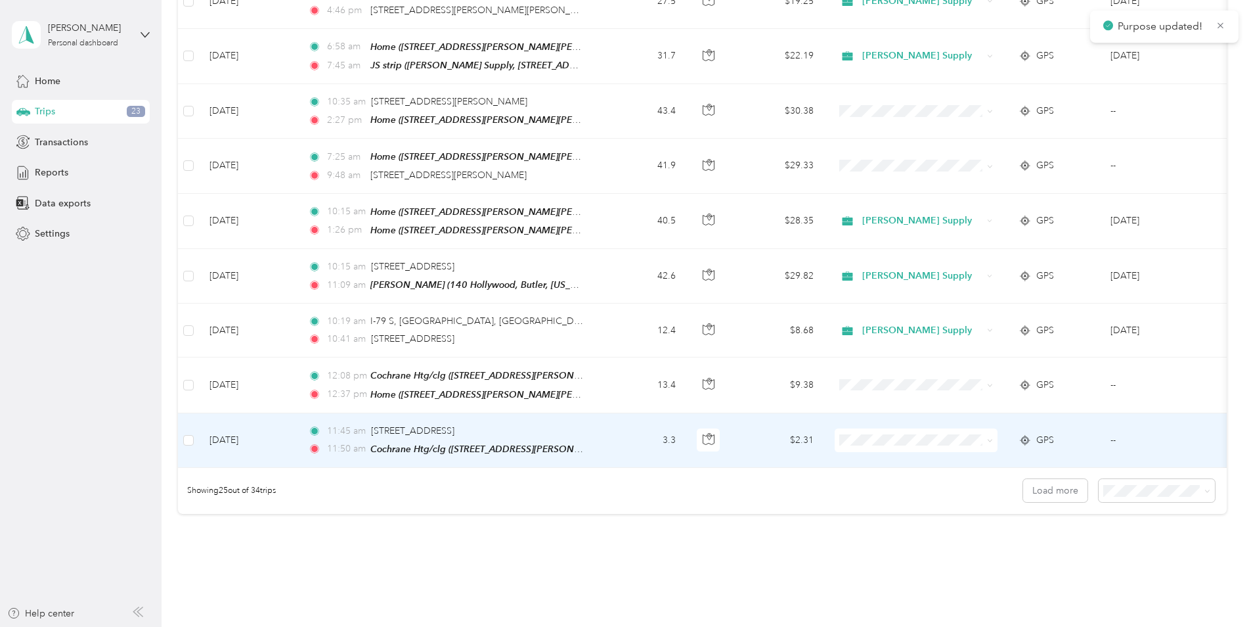
click at [899, 449] on li "Johnstone Supply" at bounding box center [916, 443] width 163 height 23
click at [1121, 543] on span "100 per load" at bounding box center [1132, 548] width 54 height 11
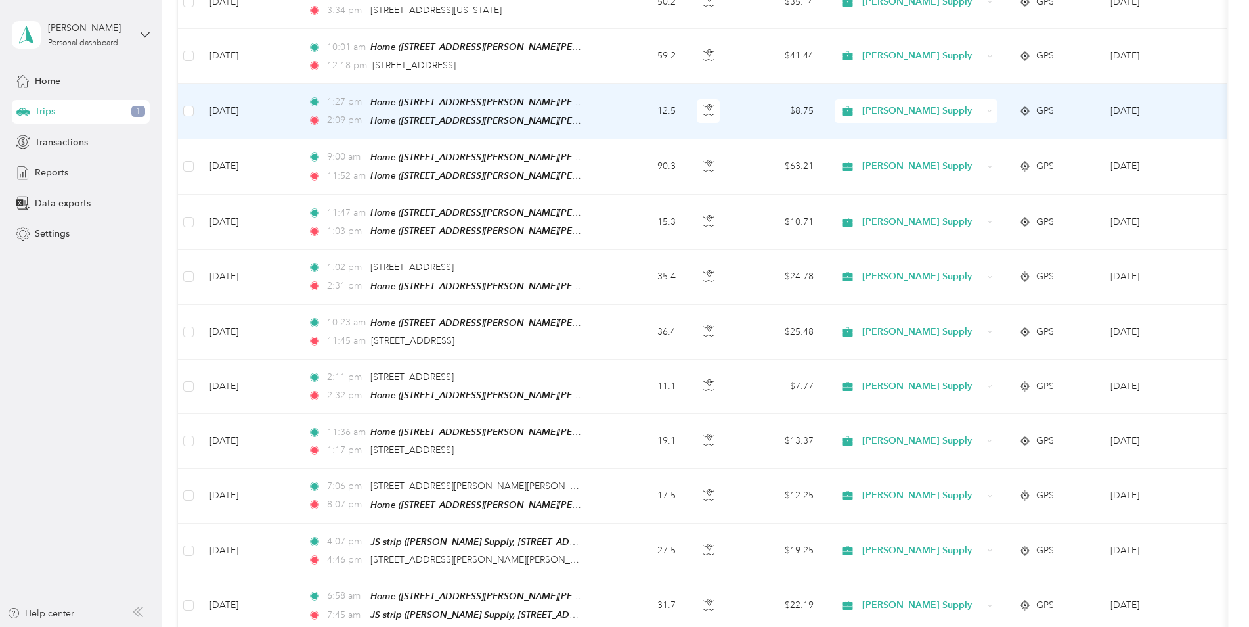
scroll to position [788, 0]
